Goal: Check status: Verify the current state of an ongoing process or item

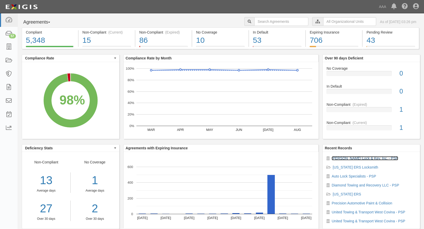
click at [348, 158] on link "[PERSON_NAME] Lock & Key, Inc. - PSP" at bounding box center [364, 158] width 66 height 4
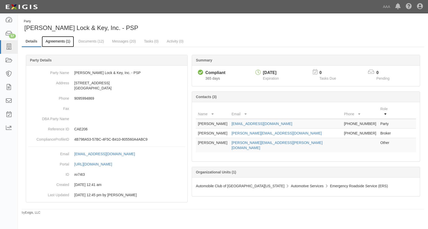
click at [58, 42] on link "Agreements (1)" at bounding box center [58, 41] width 32 height 11
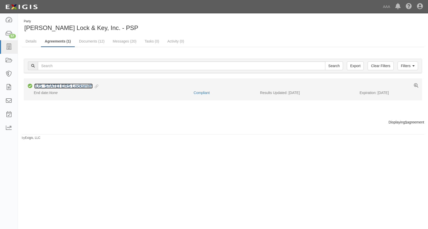
click at [59, 85] on link "[US_STATE] ERS Locksmith" at bounding box center [63, 85] width 58 height 5
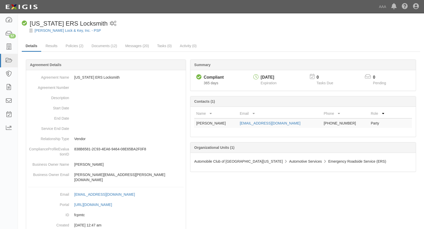
scroll to position [21, 0]
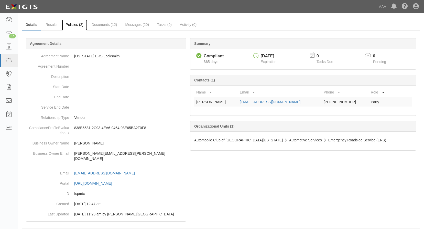
click at [71, 22] on link "Policies (2)" at bounding box center [74, 24] width 25 height 11
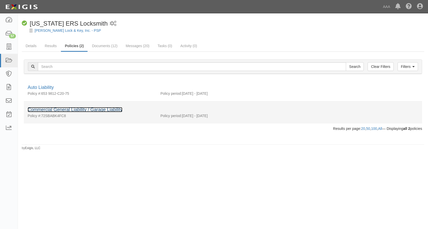
click at [68, 109] on link "Commercial General Liability / Garage Liability" at bounding box center [75, 109] width 95 height 5
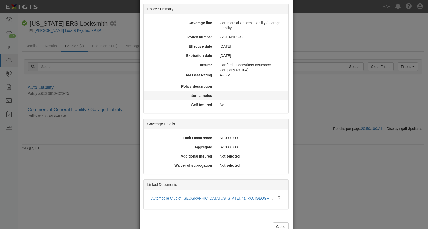
scroll to position [40, 0]
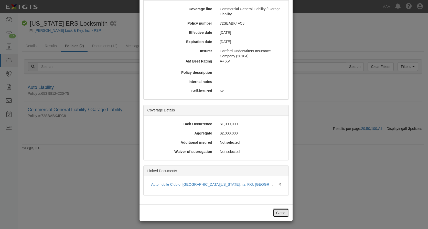
click at [278, 212] on button "Close" at bounding box center [281, 212] width 16 height 9
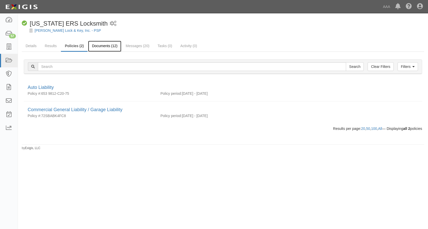
click at [102, 45] on link "Documents (12)" at bounding box center [104, 46] width 33 height 11
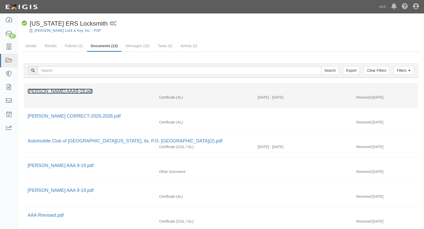
click at [68, 91] on link "[PERSON_NAME] AAA9-18.pdf" at bounding box center [60, 90] width 65 height 5
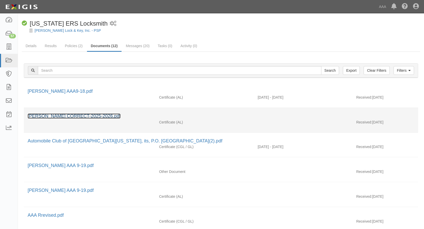
click at [70, 116] on link "SANDERS CORRECT-2025-2026.pdf" at bounding box center [74, 115] width 93 height 5
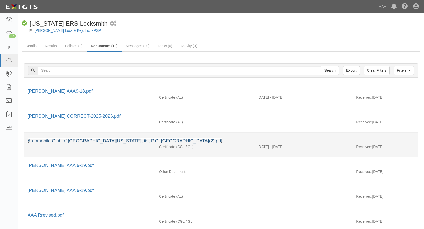
click at [132, 140] on link "Automobile Club of [GEOGRAPHIC_DATA][US_STATE], its, P.O. [GEOGRAPHIC_DATA](2).…" at bounding box center [125, 140] width 195 height 5
